Goal: Information Seeking & Learning: Learn about a topic

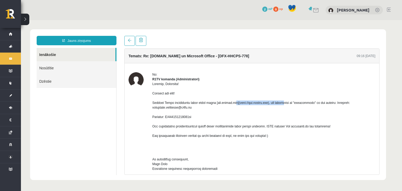
drag, startPoint x: 217, startPoint y: 107, endPoint x: 272, endPoint y: 106, distance: 55.5
copy div "[DOMAIN_NAME]]([URL][DOMAIN_NAME])"
drag, startPoint x: 195, startPoint y: 112, endPoint x: 152, endPoint y: 113, distance: 43.0
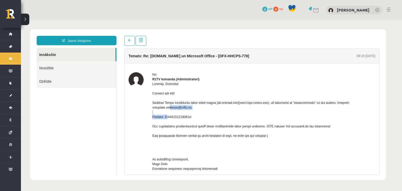
copy div "[PERSON_NAME][EMAIL_ADDRESS][DOMAIN_NAME]"
drag, startPoint x: 195, startPoint y: 122, endPoint x: 167, endPoint y: 121, distance: 28.0
copy div "F/740794008908ux"
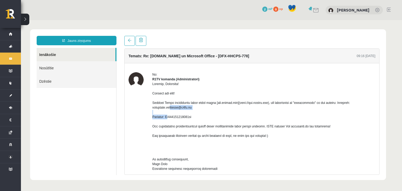
drag, startPoint x: 192, startPoint y: 112, endPoint x: 151, endPoint y: 113, distance: 40.9
copy div "[PERSON_NAME][EMAIL_ADDRESS][DOMAIN_NAME]"
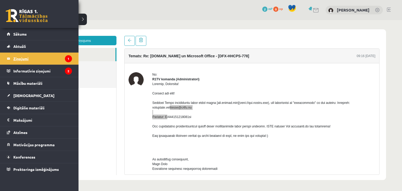
click at [36, 62] on legend "Ziņojumi 1" at bounding box center [42, 59] width 59 height 12
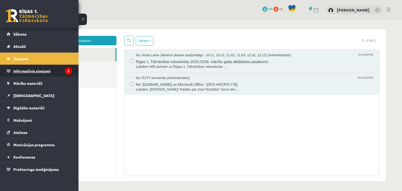
click at [17, 67] on legend "Informatīvie ziņojumi 2" at bounding box center [42, 71] width 59 height 12
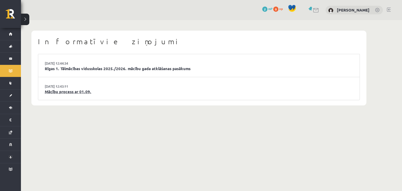
click at [82, 90] on link "Mācību process ar 01.09." at bounding box center [199, 92] width 309 height 6
